Goal: Information Seeking & Learning: Learn about a topic

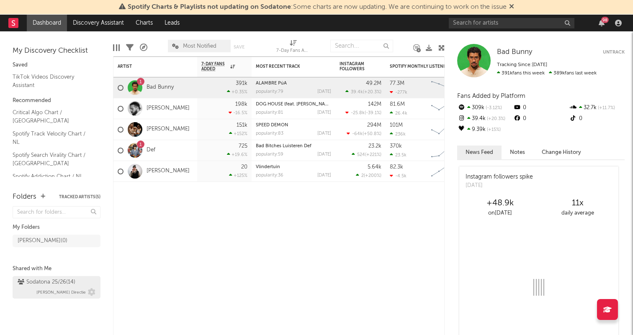
click at [34, 283] on div "Sodatona 25/26 ( 14 )" at bounding box center [47, 283] width 58 height 10
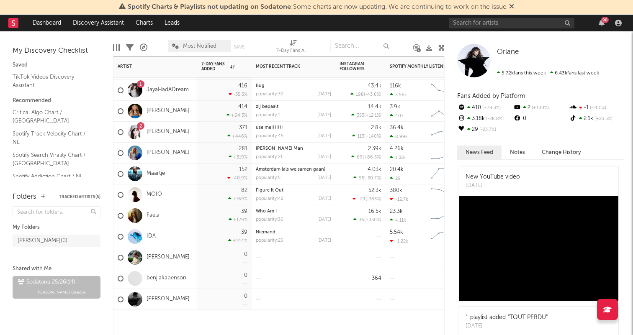
click at [193, 296] on div "[PERSON_NAME]" at bounding box center [155, 299] width 84 height 21
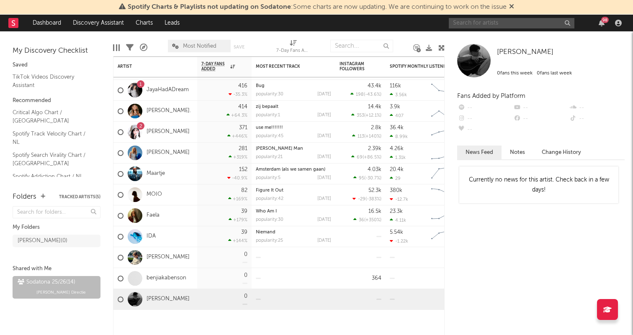
click at [497, 23] on input "text" at bounding box center [512, 23] width 126 height 10
paste input "[URL][DOMAIN_NAME]"
type input "[URL][DOMAIN_NAME]"
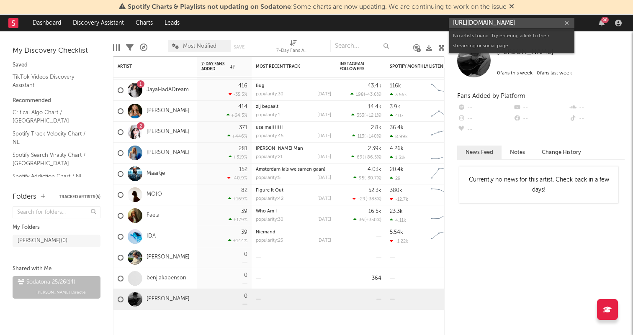
click at [521, 21] on input "[URL][DOMAIN_NAME]" at bounding box center [512, 23] width 126 height 10
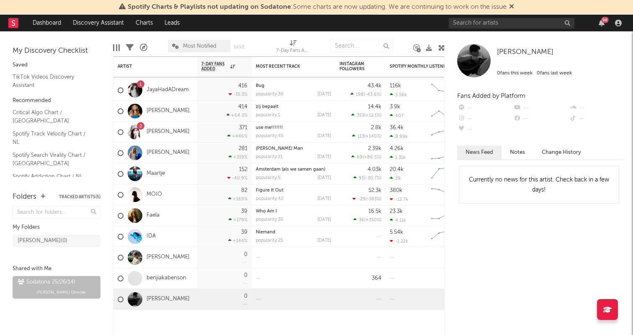
click at [58, 27] on link "Dashboard" at bounding box center [47, 23] width 40 height 17
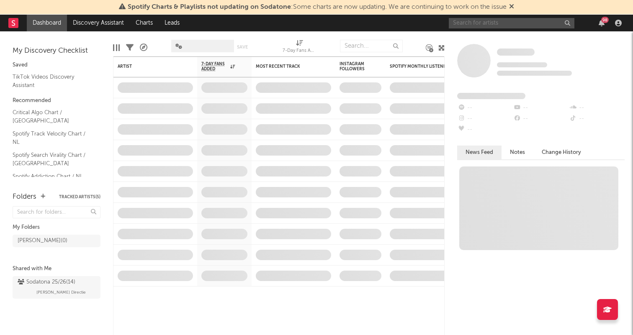
click at [492, 25] on input "text" at bounding box center [512, 23] width 126 height 10
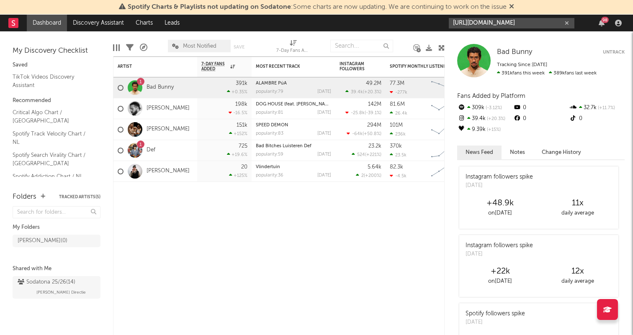
click at [503, 25] on input "[URL][DOMAIN_NAME]" at bounding box center [512, 23] width 126 height 10
paste input "[URL][DOMAIN_NAME]"
type input "https://vm.tiktok.chttps://[DOMAIN_NAME][URL]"
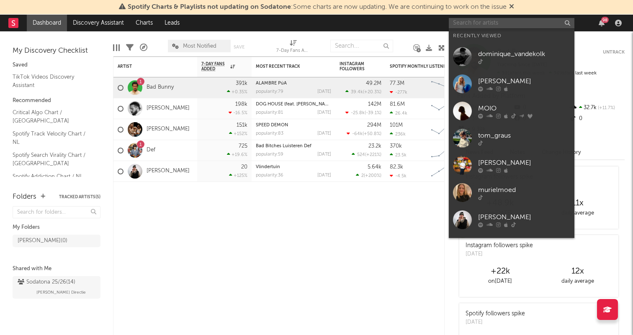
paste input "[URL][DOMAIN_NAME]"
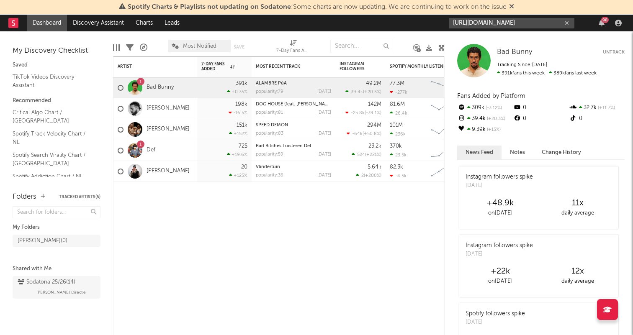
type input "https://[DOMAIN_NAME]/ZGdamXy63/\"
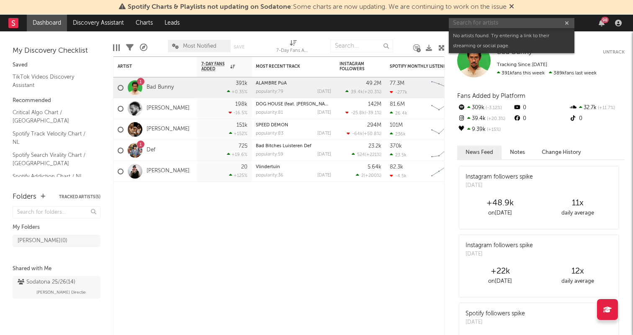
paste input "[URL][DOMAIN_NAME]"
type input "[URL][DOMAIN_NAME]"
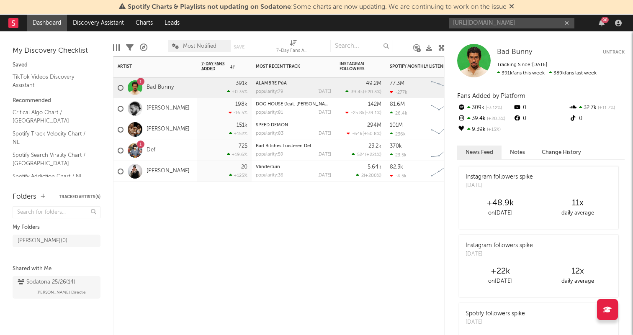
click at [219, 246] on div "Artist Notifications 7-Day Fans Added WoW % Change Most Recent Track Popularity…" at bounding box center [279, 196] width 332 height 279
click at [537, 13] on div "Spotify Charts & Playlists not updating on Sodatone : Some charts are now updat…" at bounding box center [316, 7] width 633 height 15
click at [520, 25] on input "[URL][DOMAIN_NAME]" at bounding box center [512, 23] width 126 height 10
click at [514, 4] on icon at bounding box center [511, 6] width 5 height 7
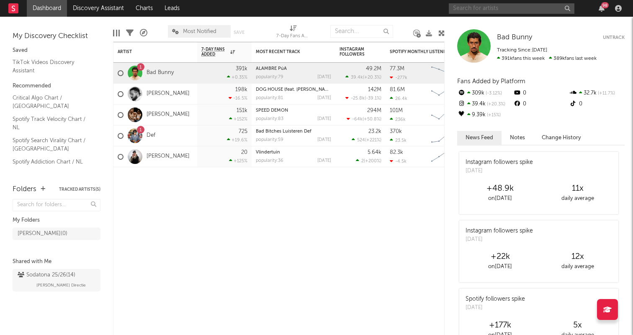
click at [514, 4] on input "text" at bounding box center [512, 8] width 126 height 10
paste input "[URL][DOMAIN_NAME]"
type input "[URL][DOMAIN_NAME]"
click at [491, 11] on input "[URL][DOMAIN_NAME]" at bounding box center [512, 8] width 126 height 10
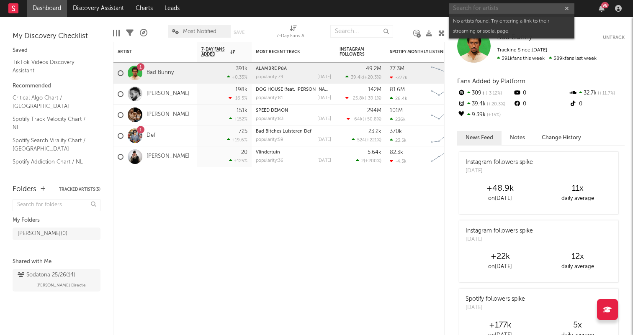
paste input "[URL][DOMAIN_NAME][PERSON_NAME][DOMAIN_NAME][PERSON_NAME]"
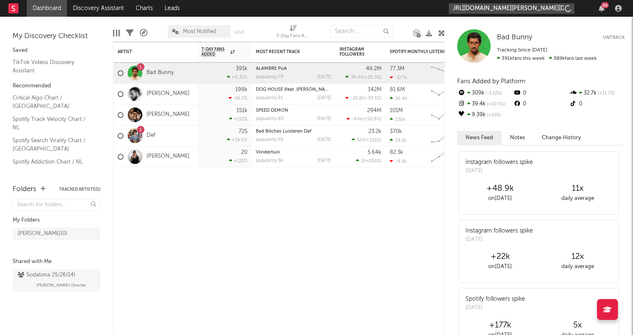
type input "[URL][DOMAIN_NAME][PERSON_NAME][DOMAIN_NAME][PERSON_NAME]"
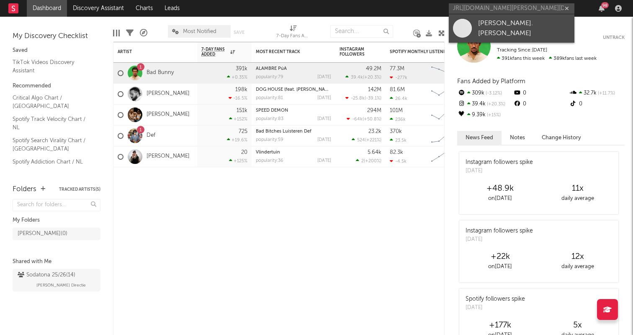
click at [510, 36] on link "[PERSON_NAME].[PERSON_NAME]" at bounding box center [512, 28] width 126 height 28
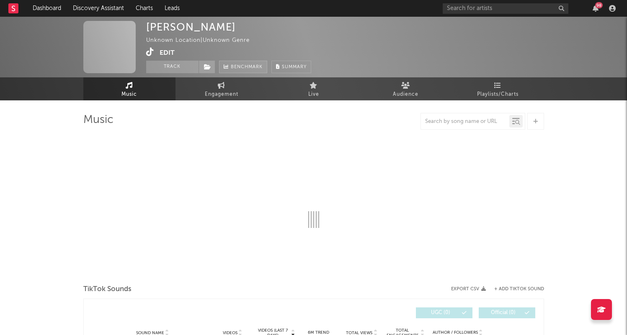
select select "1w"
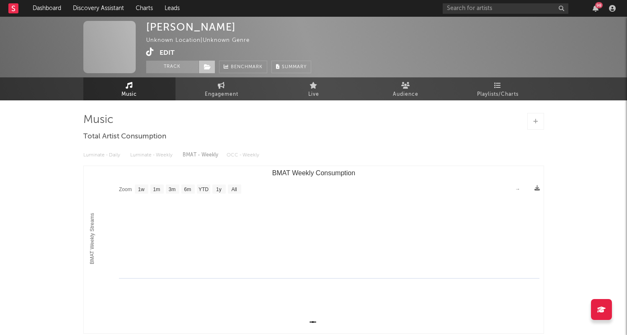
click at [212, 69] on span at bounding box center [206, 67] width 17 height 13
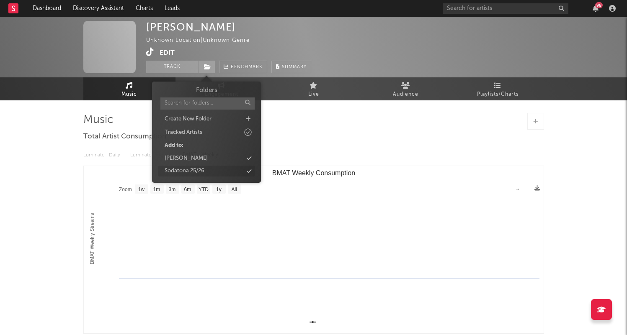
click at [210, 168] on div "Sodatona 25/26" at bounding box center [206, 171] width 96 height 11
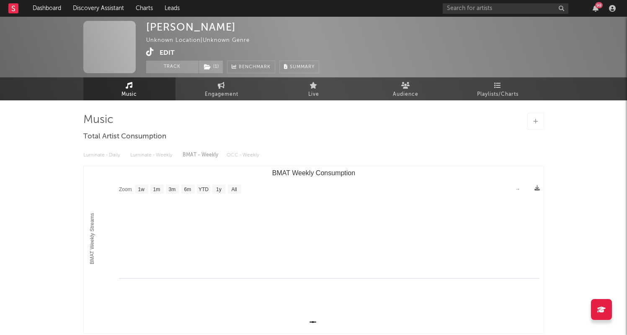
click at [425, 58] on div "[PERSON_NAME] Unknown Location | Unknown Genre Edit Track ( 1 ) Benchmark Summa…" at bounding box center [313, 47] width 627 height 61
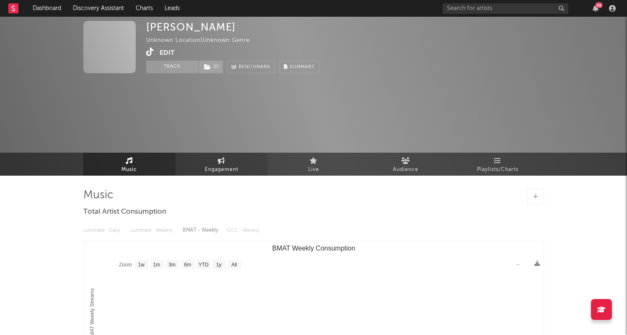
click at [207, 162] on link "Engagement" at bounding box center [221, 164] width 92 height 23
select select "1w"
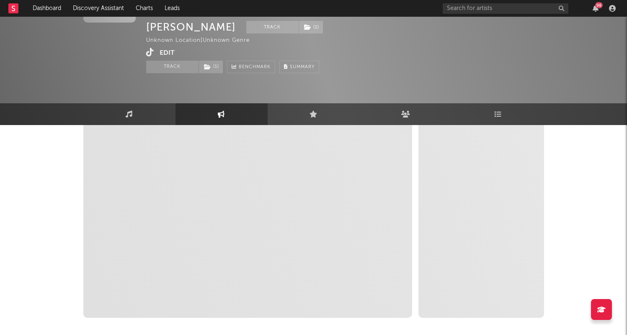
select select "1w"
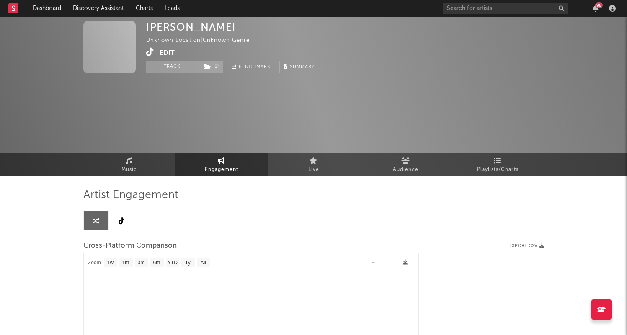
click at [135, 216] on div "Artist Engagement Cross-Platform Comparison Export CSV Zoom 1w 1m 3m 6m YTD 1y …" at bounding box center [313, 330] width 461 height 285
click at [125, 217] on link at bounding box center [121, 220] width 25 height 19
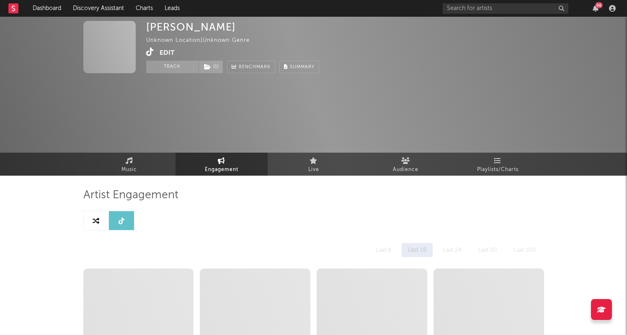
select select "1w"
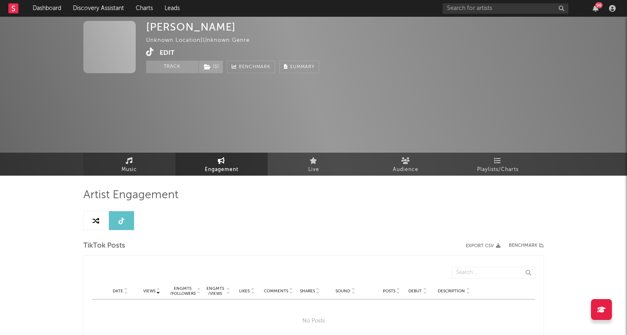
click at [152, 162] on link "Music" at bounding box center [129, 164] width 92 height 23
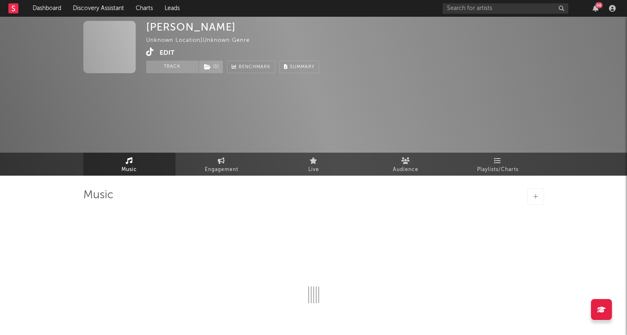
select select "1w"
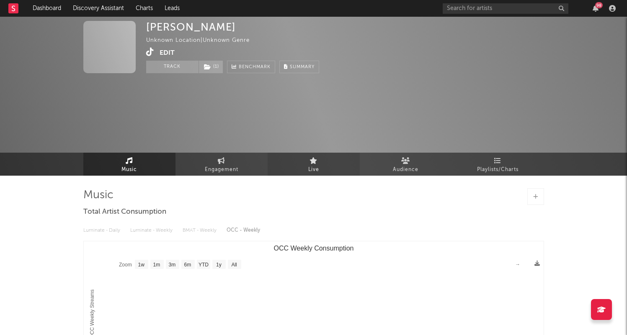
click at [320, 160] on link "Live" at bounding box center [314, 164] width 92 height 23
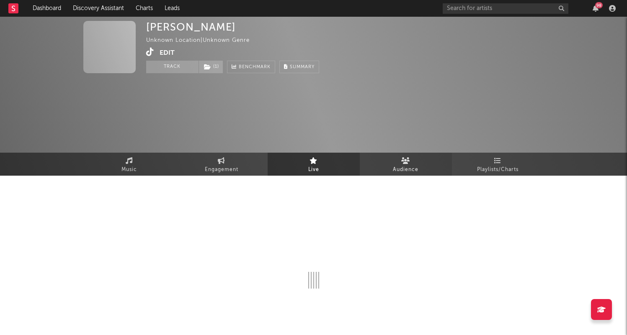
click at [402, 160] on link "Audience" at bounding box center [406, 164] width 92 height 23
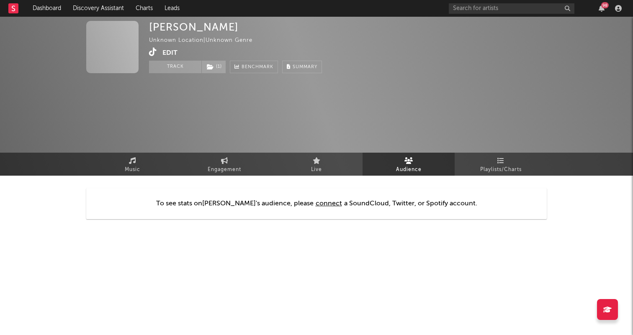
click at [139, 36] on div "[PERSON_NAME] Unknown Location | Unknown Genre Edit Track ( 1 ) Benchmark Summa…" at bounding box center [316, 49] width 633 height 65
click at [173, 27] on div "[PERSON_NAME]" at bounding box center [194, 27] width 90 height 12
click at [162, 49] on span at bounding box center [155, 53] width 13 height 10
click at [148, 49] on div "[PERSON_NAME] Unknown Location | Unknown Genre Edit Track ( 1 ) Benchmark Summa…" at bounding box center [316, 49] width 633 height 65
click at [165, 49] on button "Edit" at bounding box center [169, 53] width 15 height 10
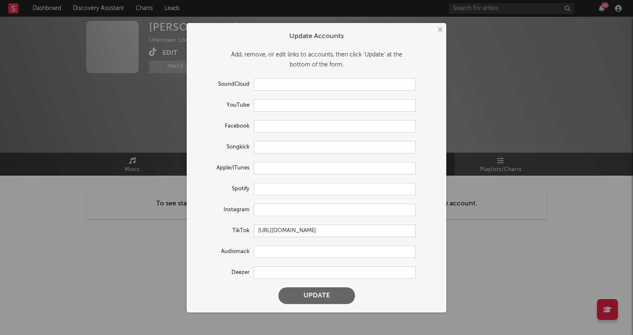
click at [140, 23] on div "× Update Accounts Add, remove, or edit links to accounts, then click 'Update' a…" at bounding box center [316, 167] width 633 height 335
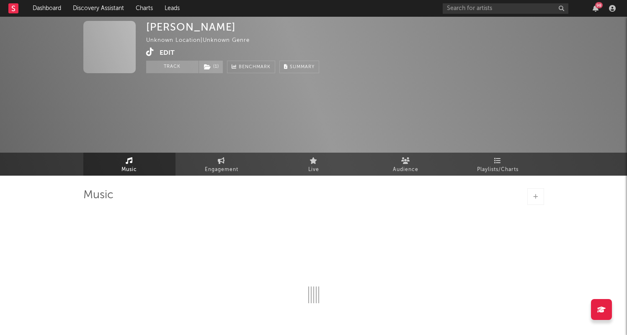
select select "1w"
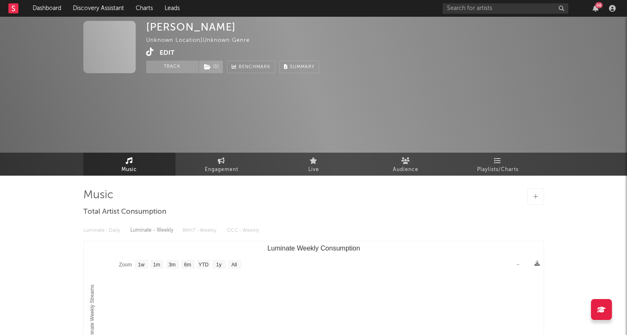
click at [473, 15] on div "98" at bounding box center [531, 8] width 176 height 17
click at [480, 3] on div "98" at bounding box center [531, 8] width 176 height 17
click at [476, 11] on input "text" at bounding box center [506, 8] width 126 height 10
paste input "[URL][DOMAIN_NAME][PERSON_NAME][DOMAIN_NAME][PERSON_NAME]"
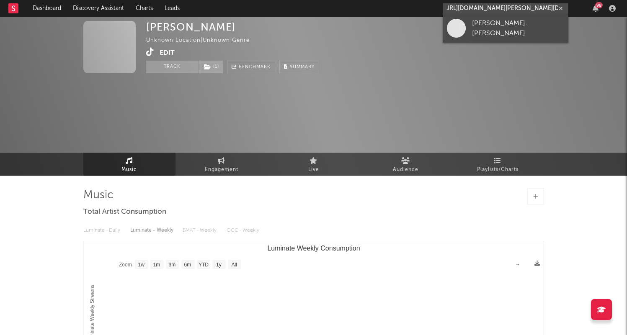
type input "[URL][DOMAIN_NAME][PERSON_NAME][DOMAIN_NAME][PERSON_NAME]"
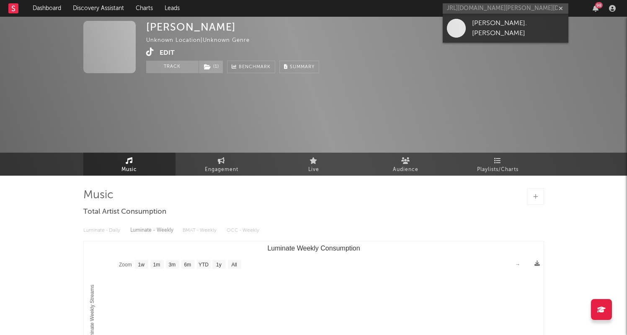
scroll to position [0, 0]
click at [495, 22] on link "[PERSON_NAME].[PERSON_NAME]" at bounding box center [506, 28] width 126 height 28
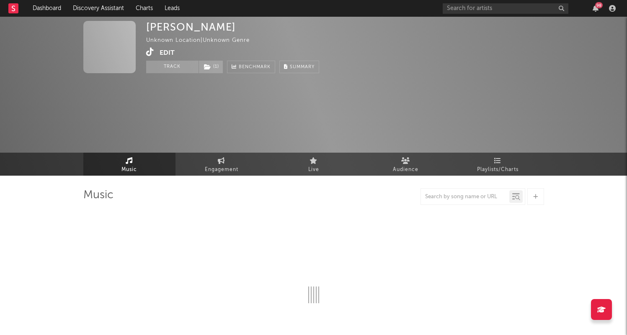
click at [237, 94] on div "[PERSON_NAME] Unknown Location | Unknown Genre Edit Track ( 1 ) Benchmark Summa…" at bounding box center [313, 96] width 627 height 159
select select "1w"
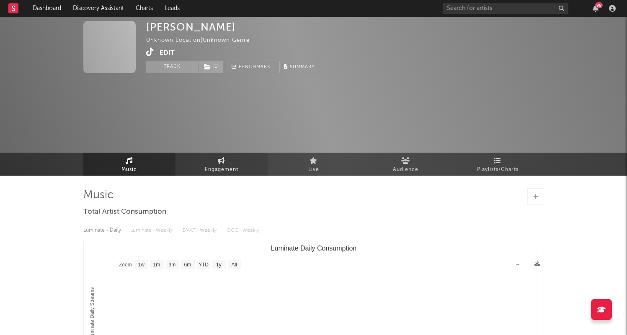
click at [212, 157] on link "Engagement" at bounding box center [221, 164] width 92 height 23
select select "1w"
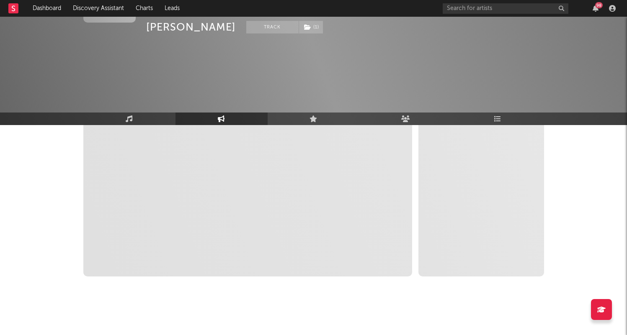
select select "1w"
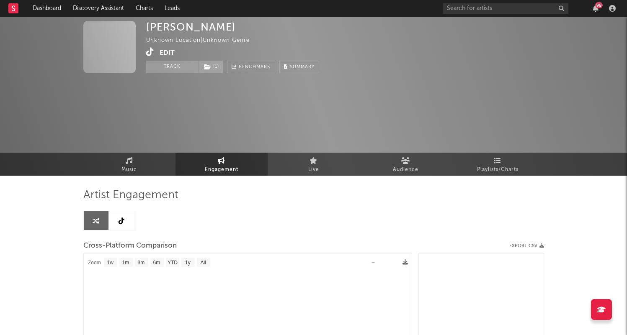
click at [125, 213] on link at bounding box center [121, 220] width 25 height 19
select select "1w"
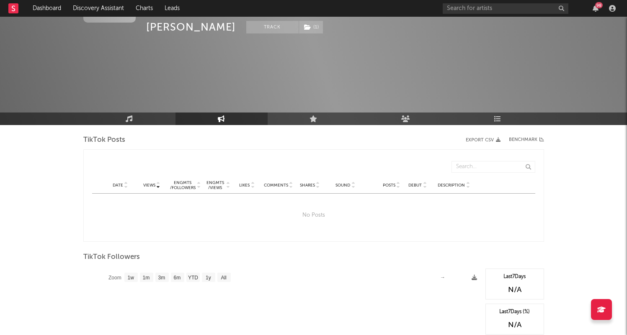
scroll to position [158, 0]
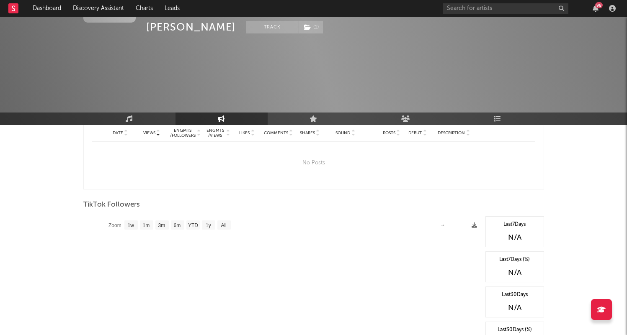
click at [513, 233] on div "N/A" at bounding box center [514, 238] width 49 height 10
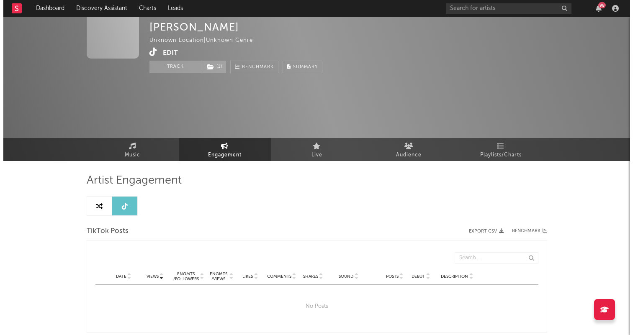
scroll to position [0, 0]
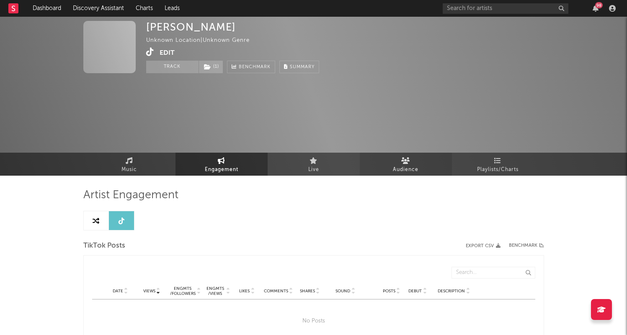
click at [418, 163] on link "Audience" at bounding box center [406, 164] width 92 height 23
